Goal: Register for event/course

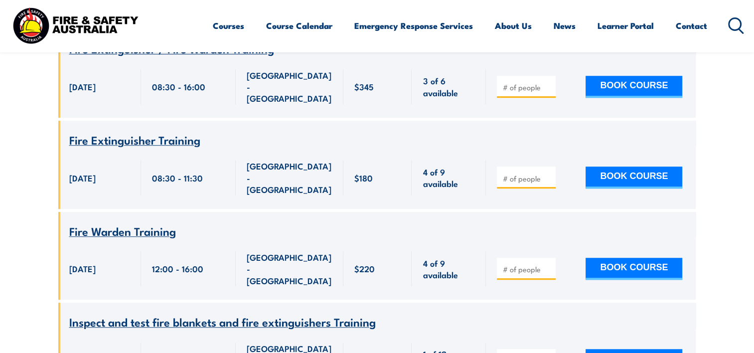
scroll to position [628, 0]
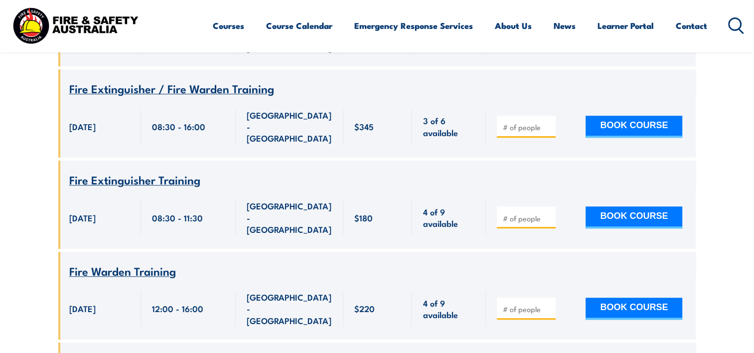
click at [113, 171] on span "Fire Extinguisher Training" at bounding box center [134, 179] width 131 height 17
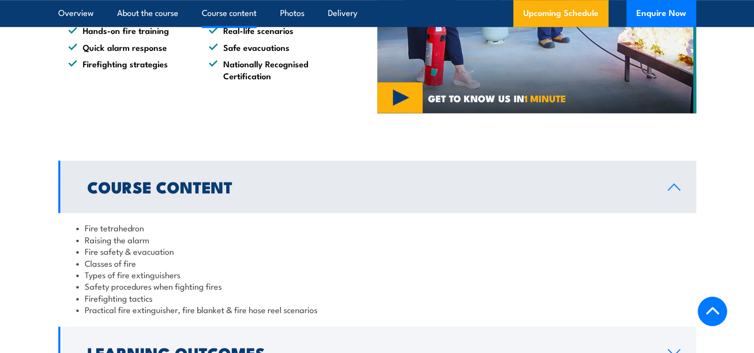
scroll to position [798, 0]
